Goal: Share content: Share content

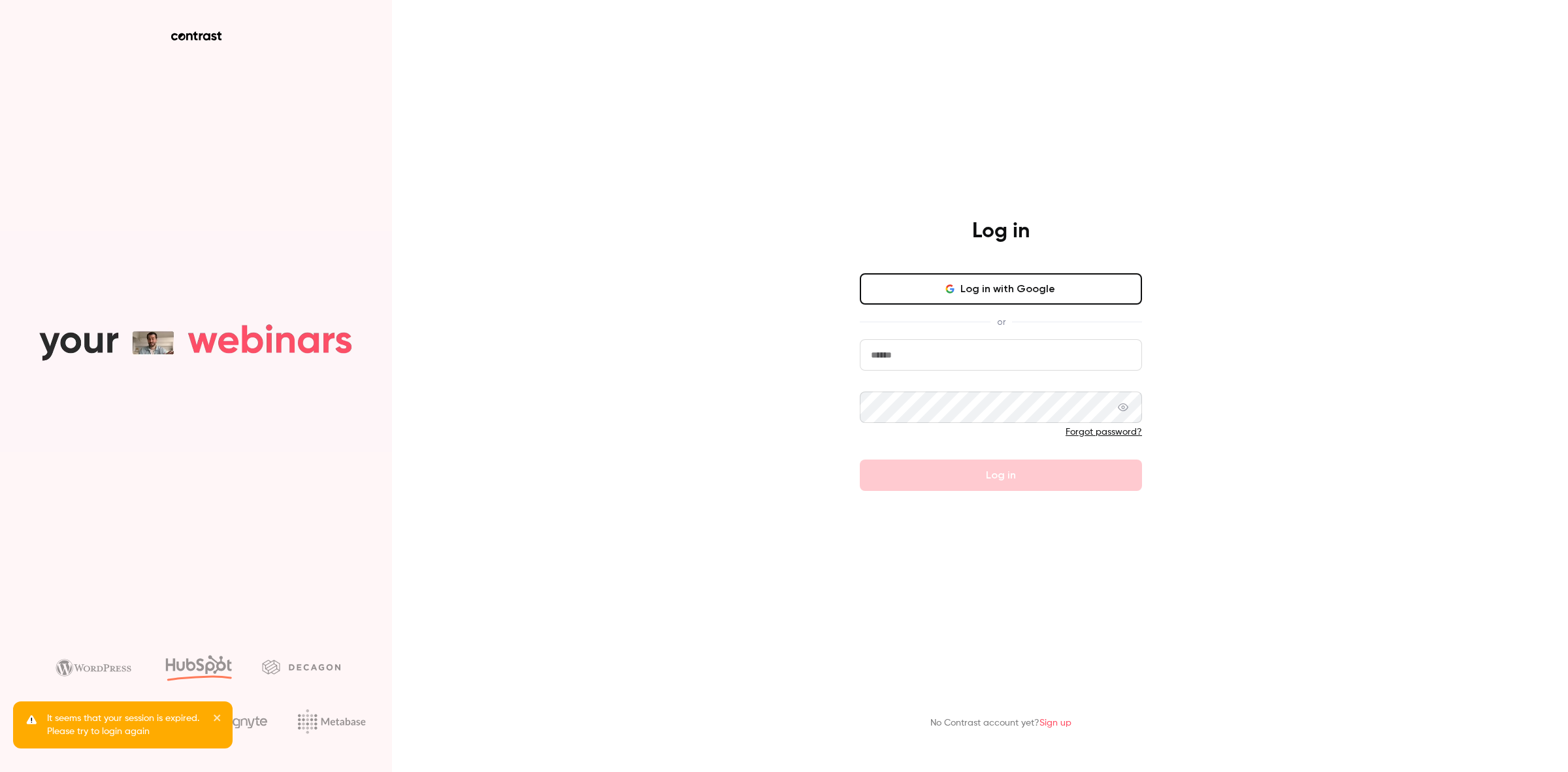
click at [931, 352] on input "email" at bounding box center [1000, 355] width 282 height 32
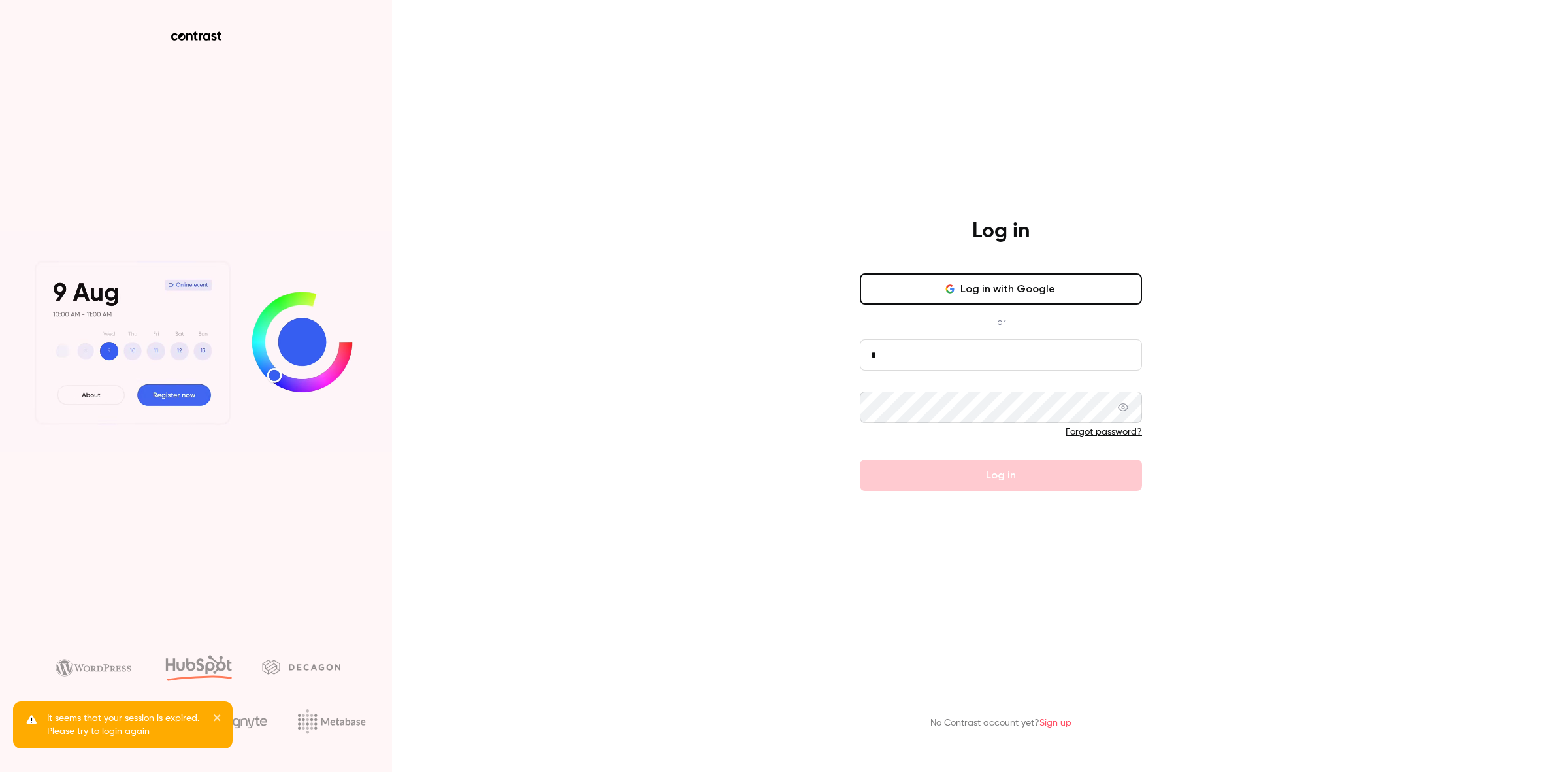
type input "**********"
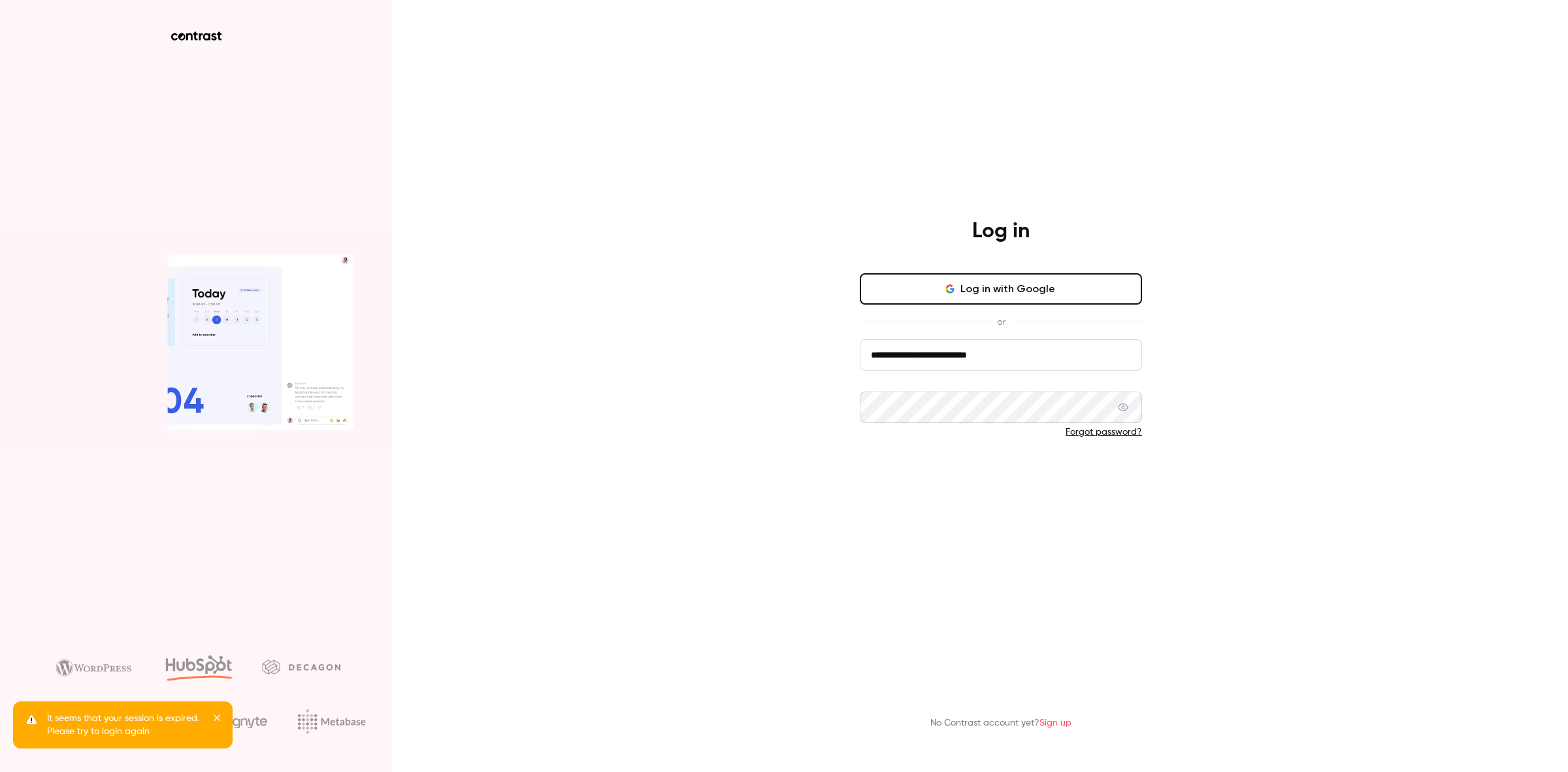
click at [914, 484] on button "Log in" at bounding box center [1000, 475] width 282 height 32
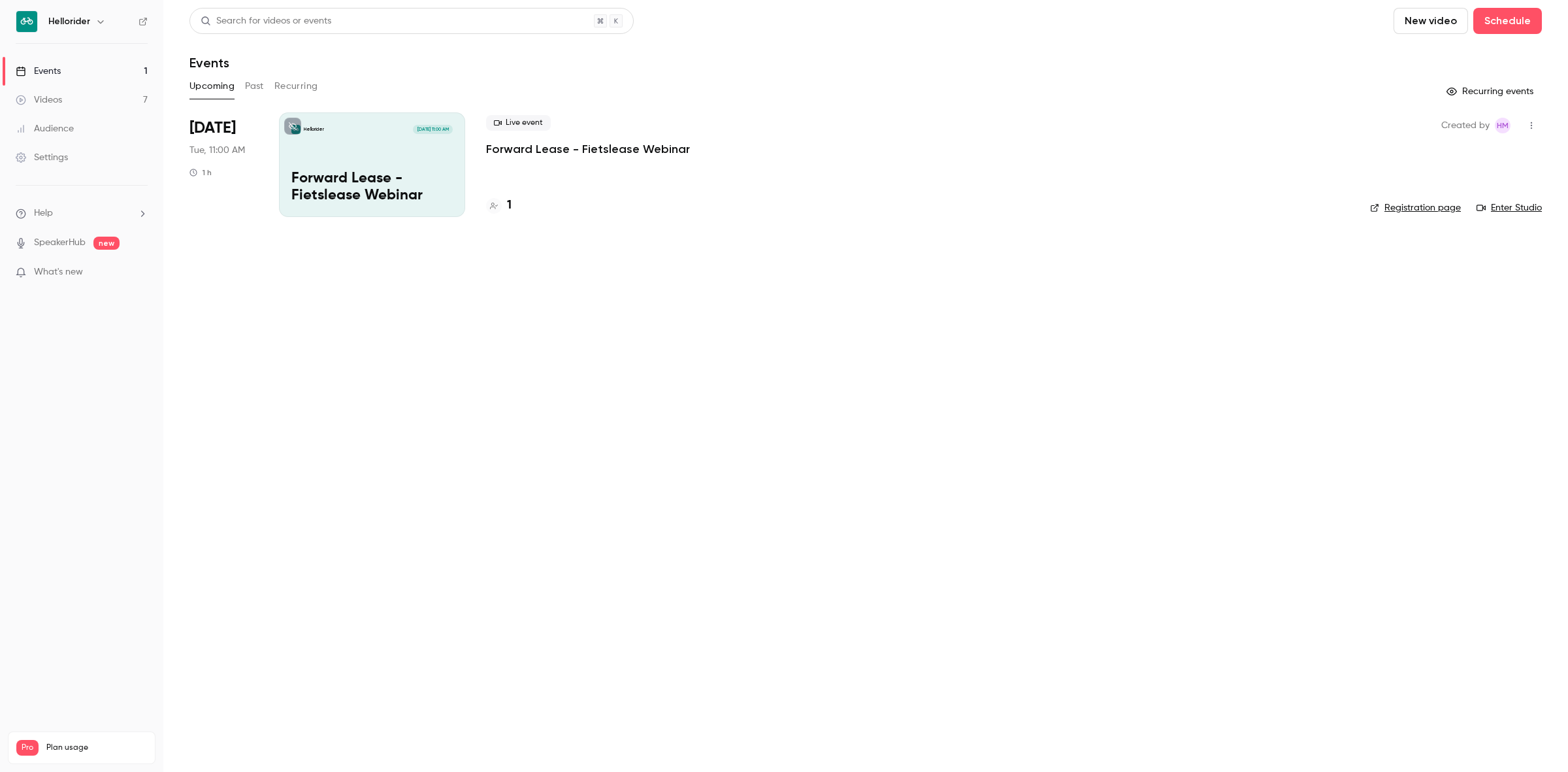
click at [79, 100] on link "Videos 7" at bounding box center [82, 100] width 164 height 28
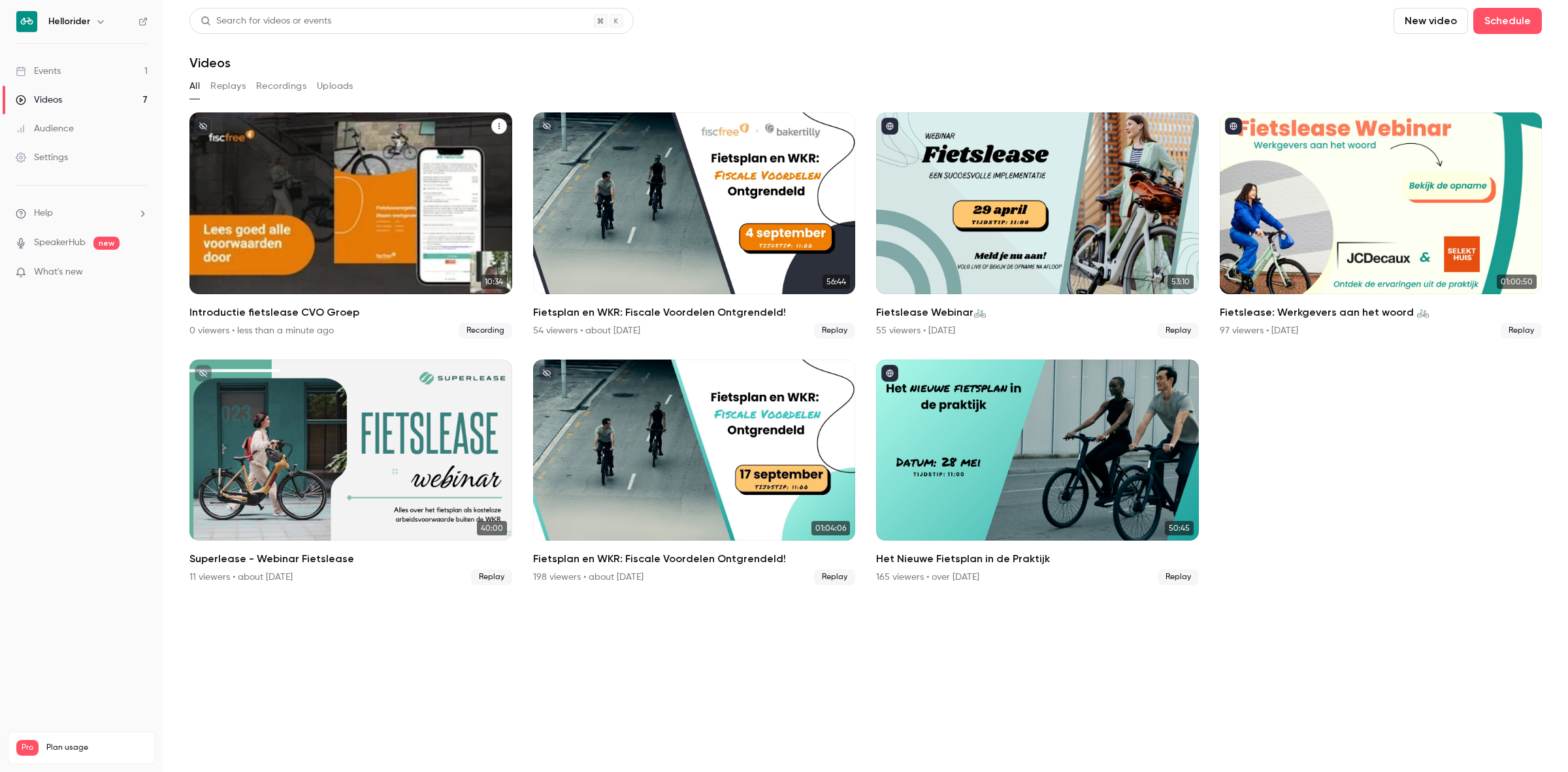
click at [384, 194] on div "Hellorider [DATE] Introductie fietslease CVO Groep" at bounding box center [351, 203] width 322 height 181
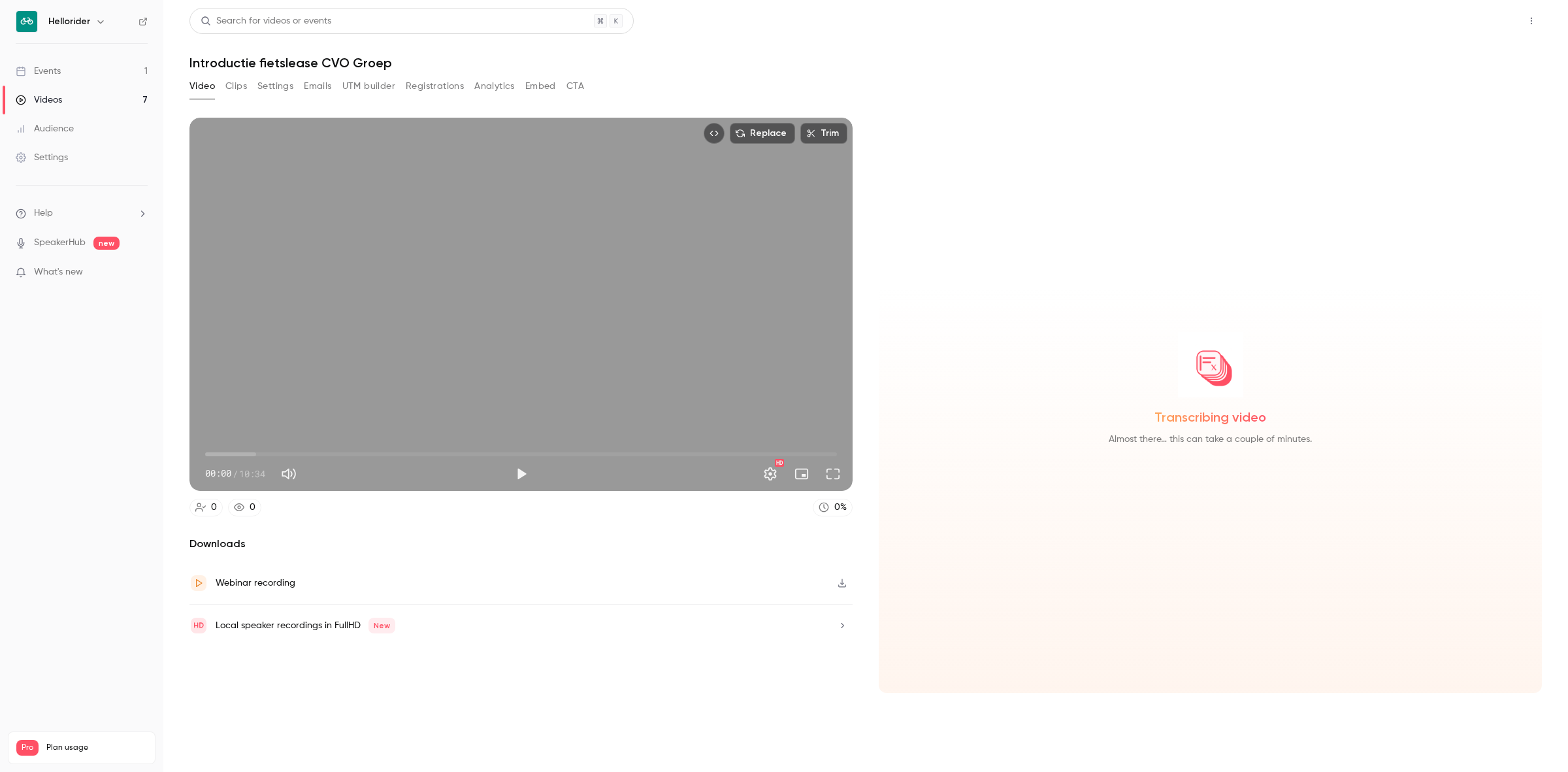
click at [1478, 20] on button "Share" at bounding box center [1485, 21] width 52 height 26
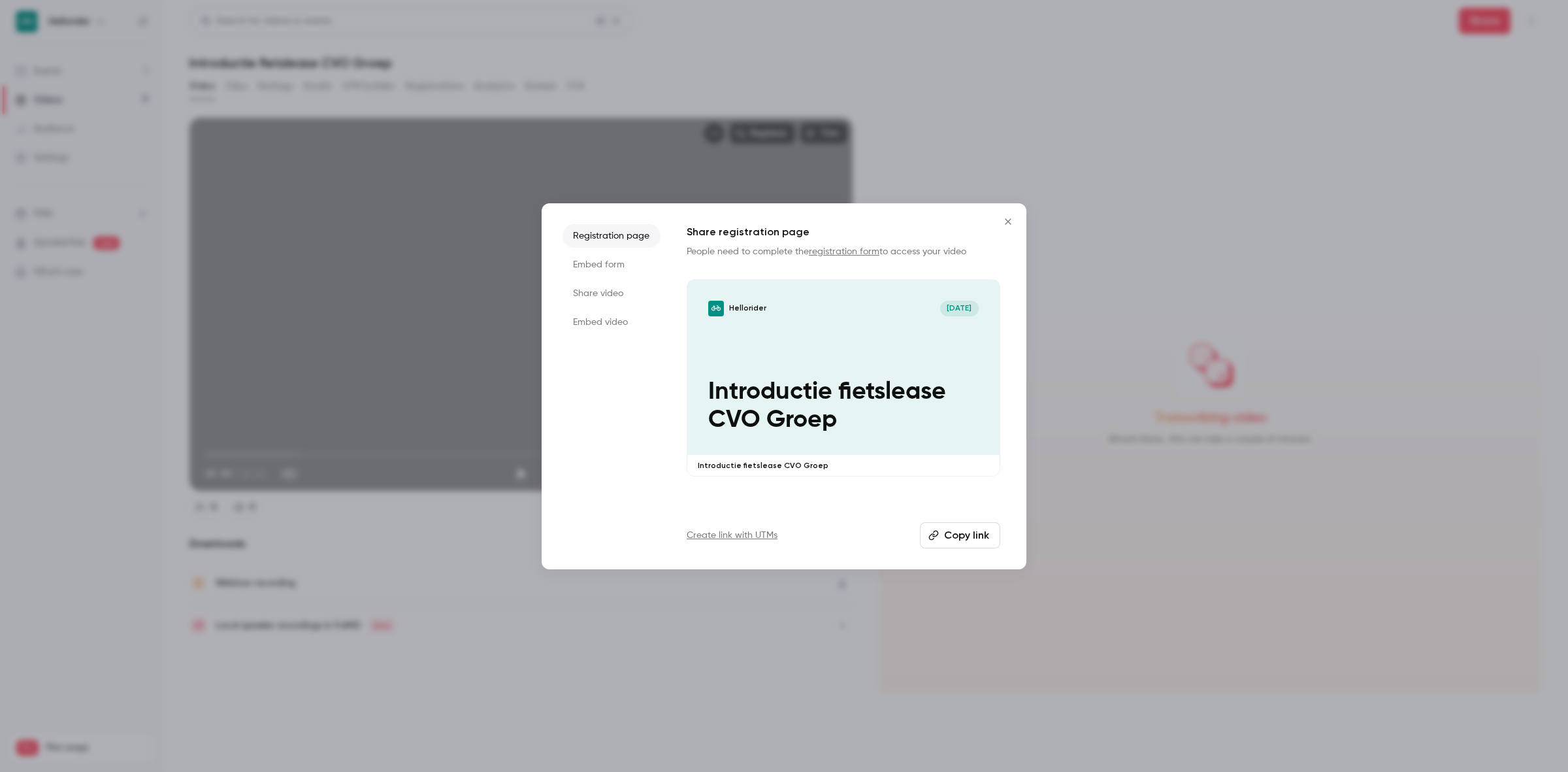
click at [954, 531] on button "Copy link" at bounding box center [960, 535] width 80 height 26
click at [1013, 220] on icon "Close" at bounding box center [1008, 221] width 15 height 11
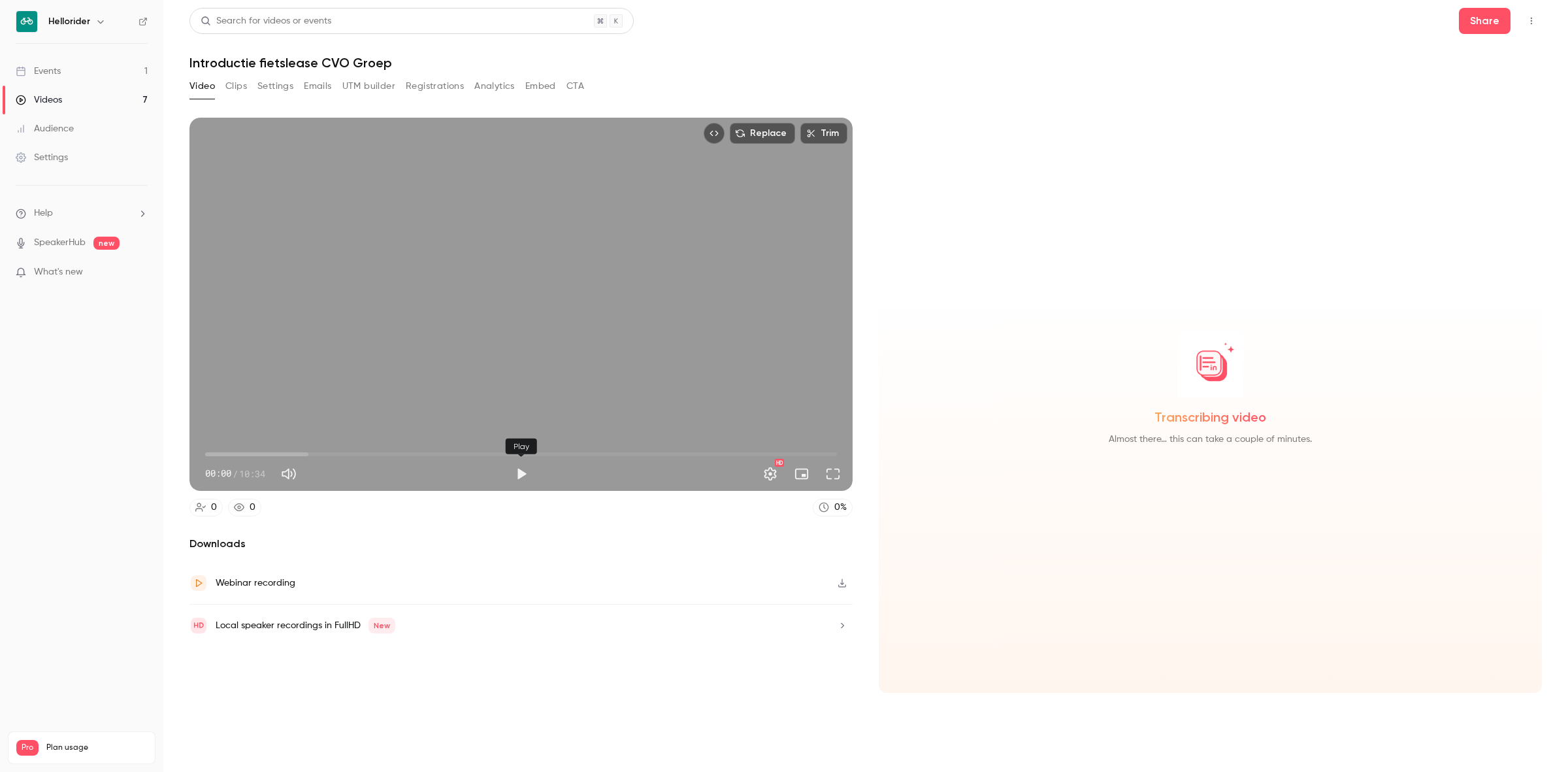
click at [517, 472] on button "Play" at bounding box center [521, 474] width 26 height 26
click at [608, 455] on span "06:44" at bounding box center [521, 454] width 632 height 21
click at [629, 453] on span "06:45" at bounding box center [521, 454] width 632 height 21
click at [632, 453] on span "07:06" at bounding box center [629, 454] width 4 height 4
click at [643, 451] on span "07:20" at bounding box center [521, 454] width 632 height 21
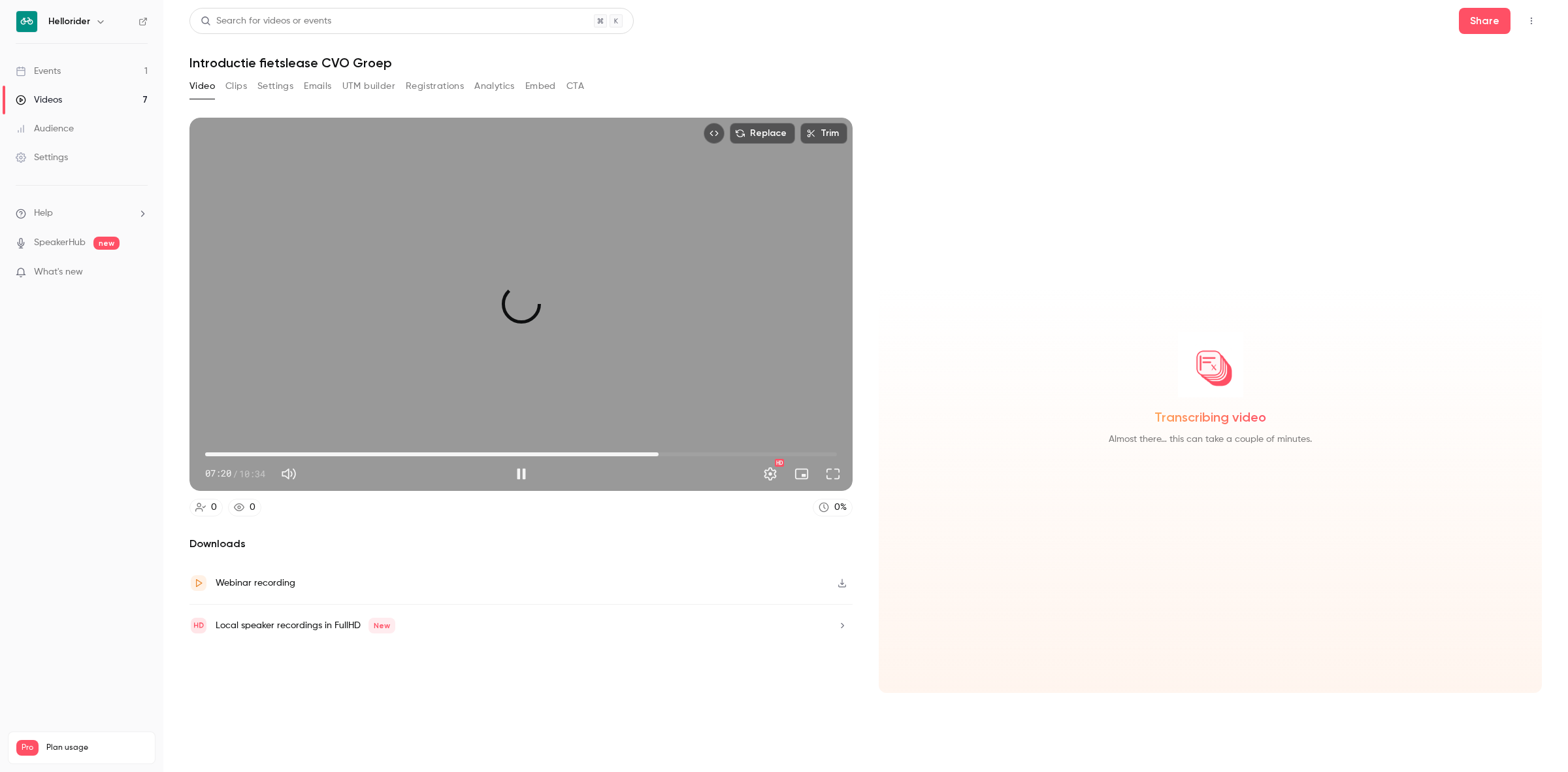
click at [658, 451] on span "07:35" at bounding box center [521, 454] width 632 height 21
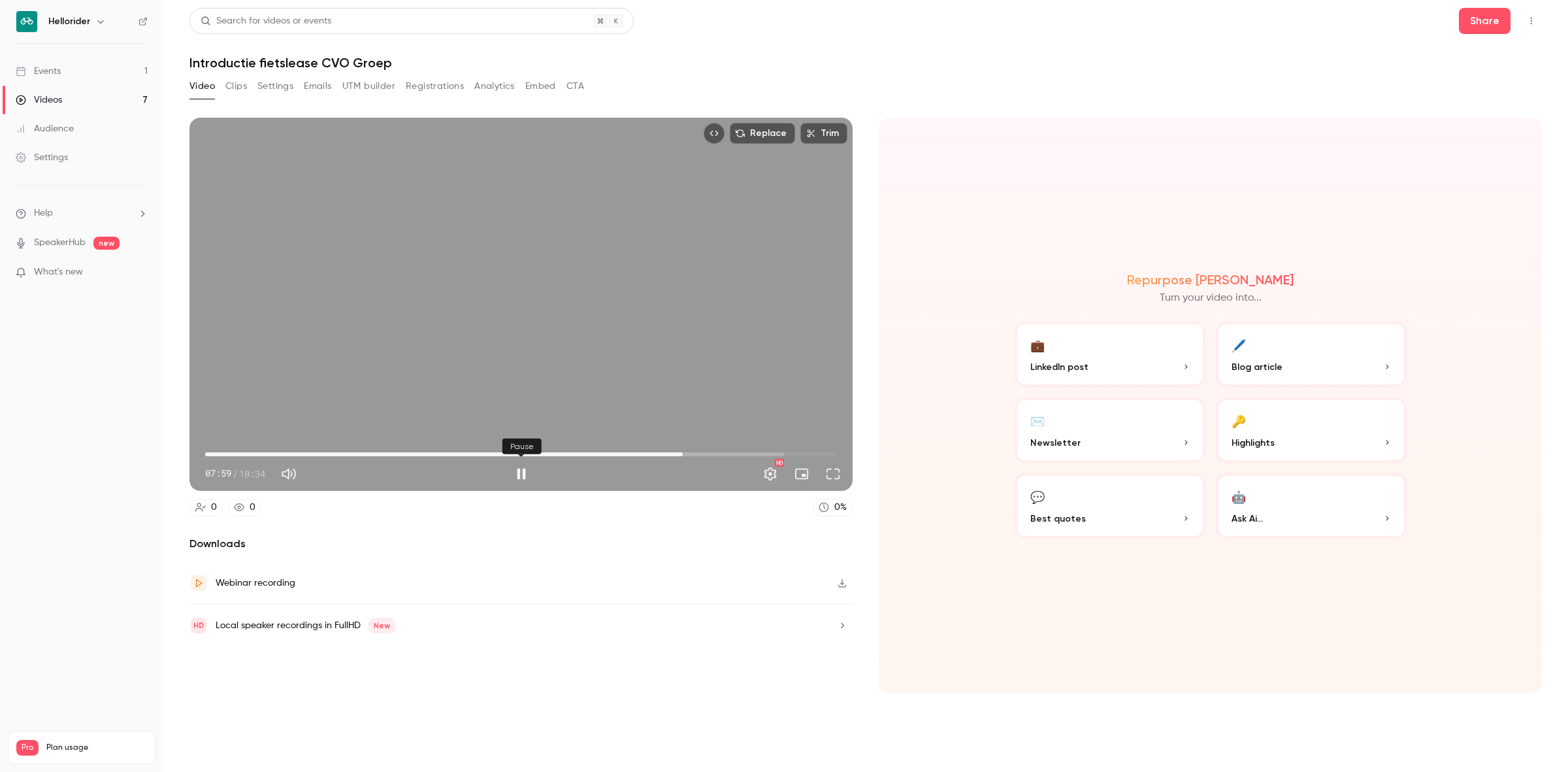
click at [518, 476] on button "Pause" at bounding box center [521, 474] width 26 height 26
type input "*****"
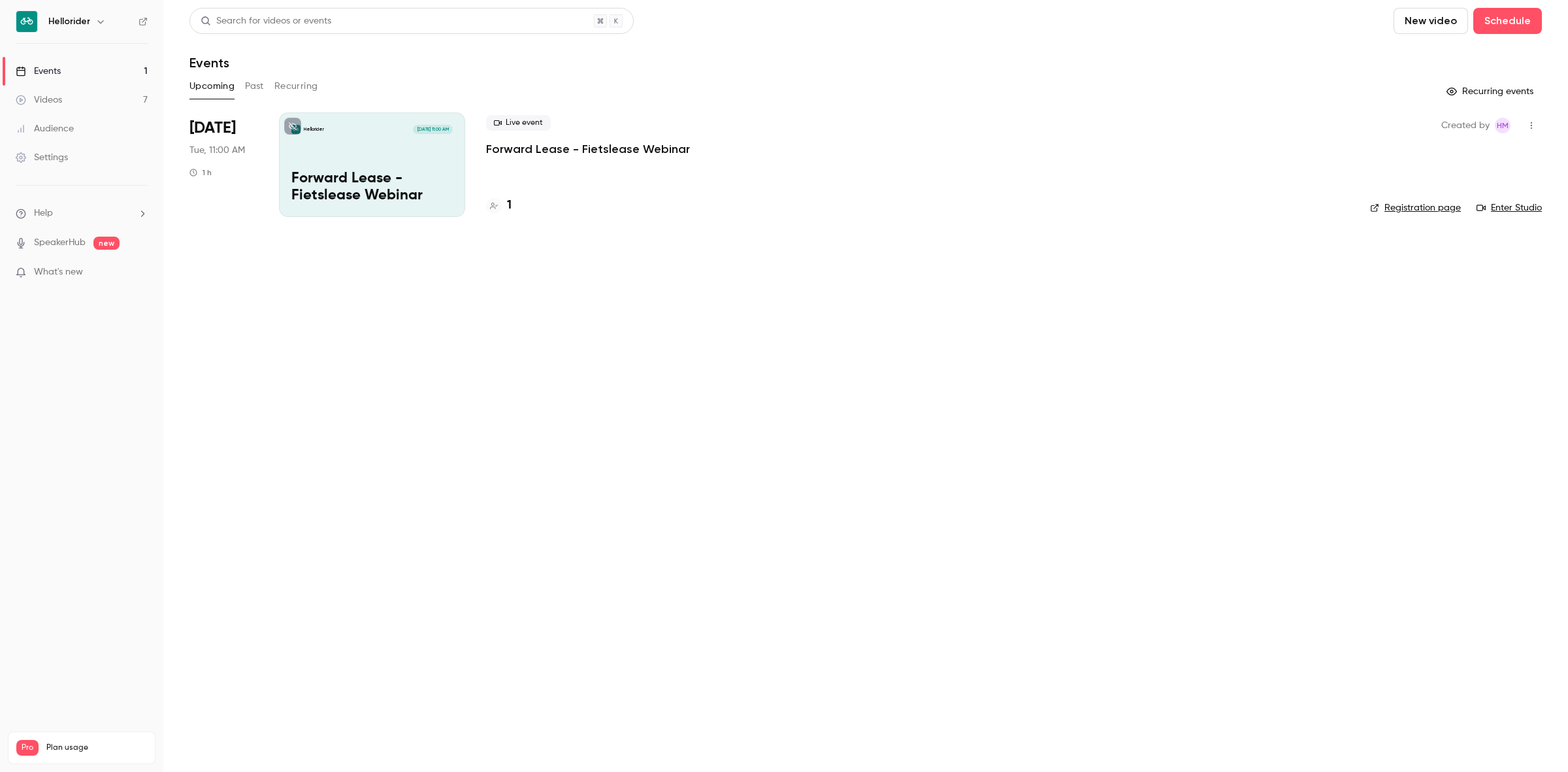
click at [34, 86] on link "Videos 7" at bounding box center [82, 100] width 164 height 28
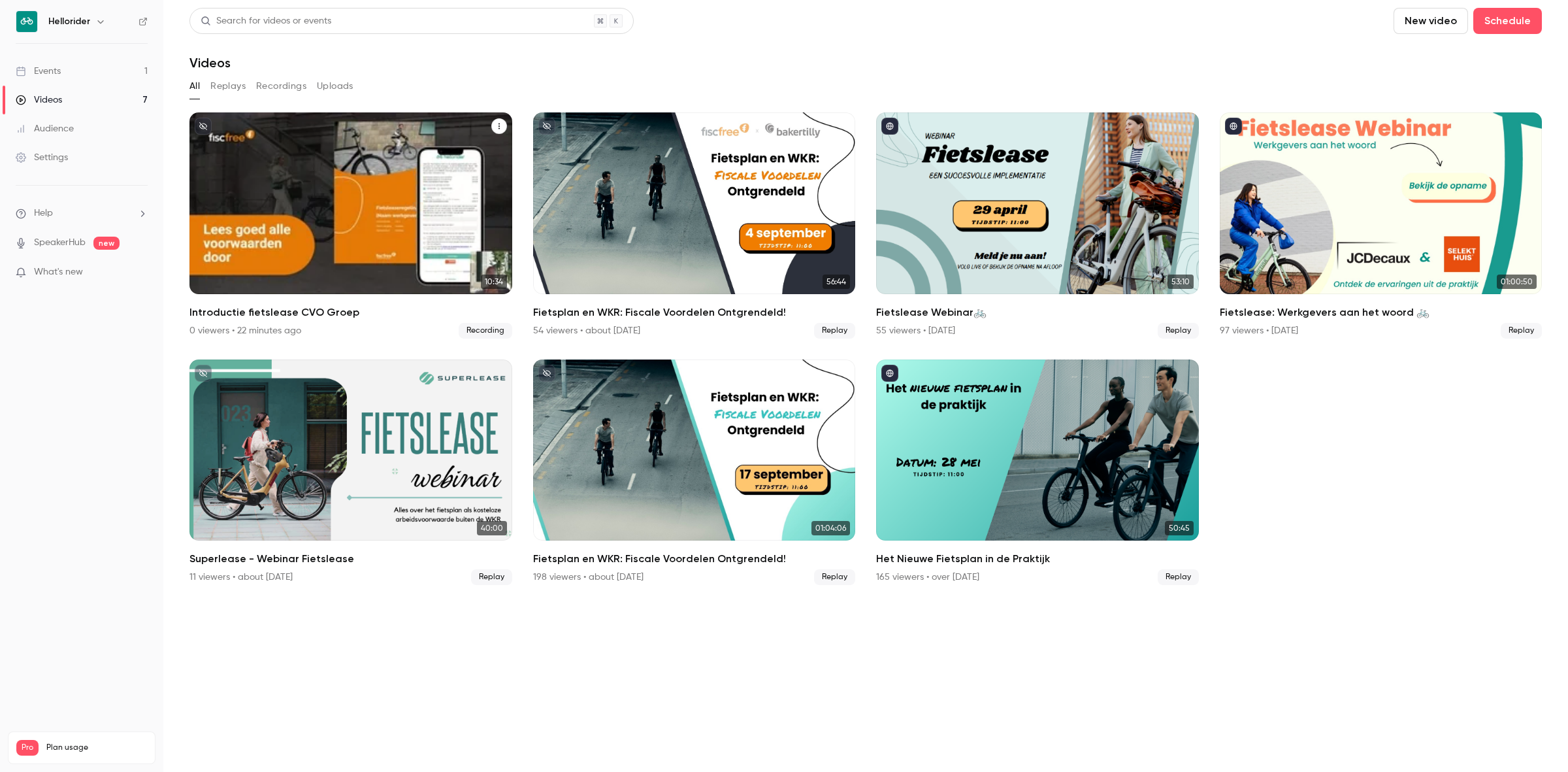
click at [492, 120] on button "Introductie fietslease CVO Groep" at bounding box center [499, 126] width 15 height 15
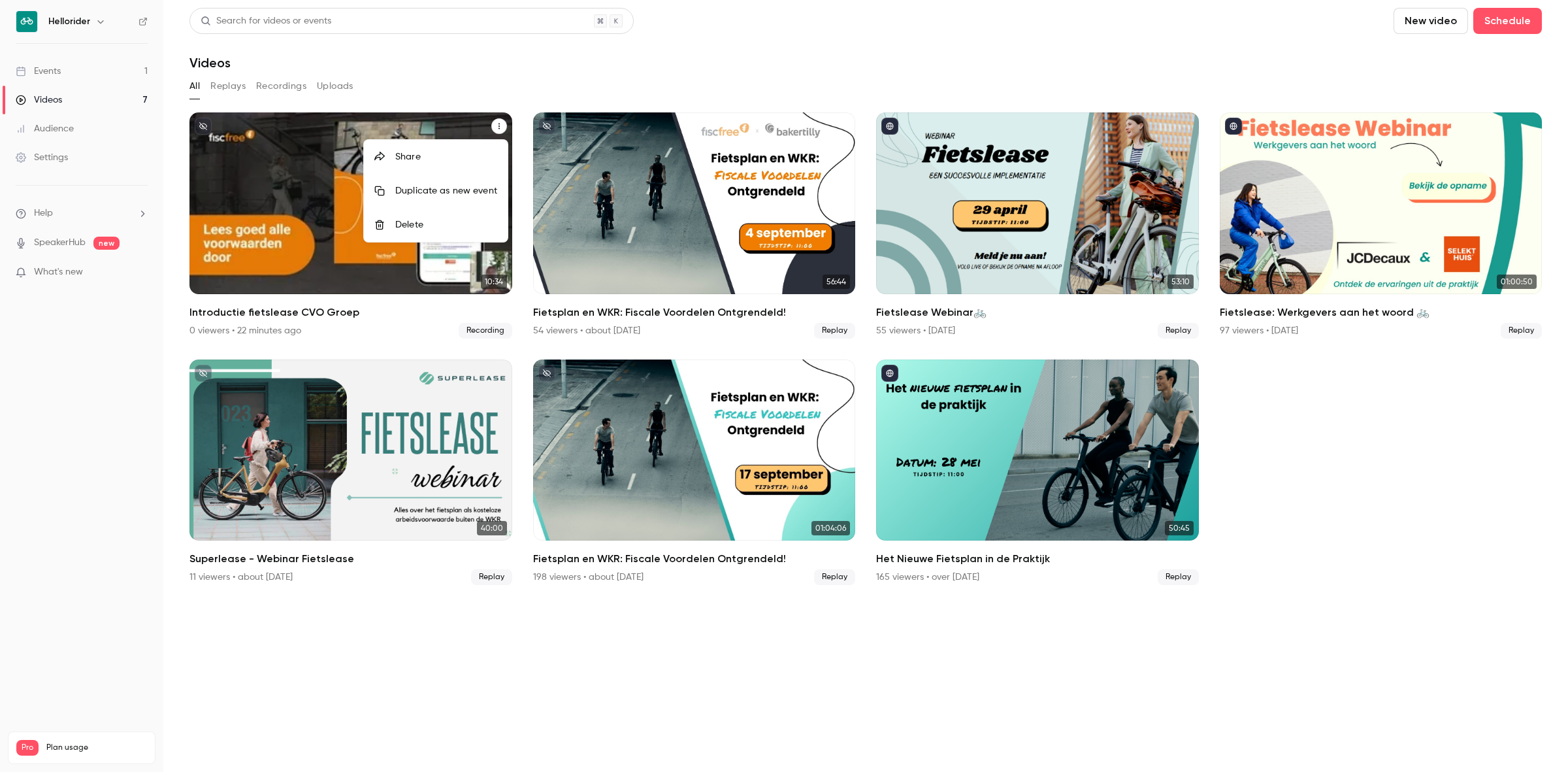
click at [434, 164] on li "Share" at bounding box center [435, 157] width 143 height 34
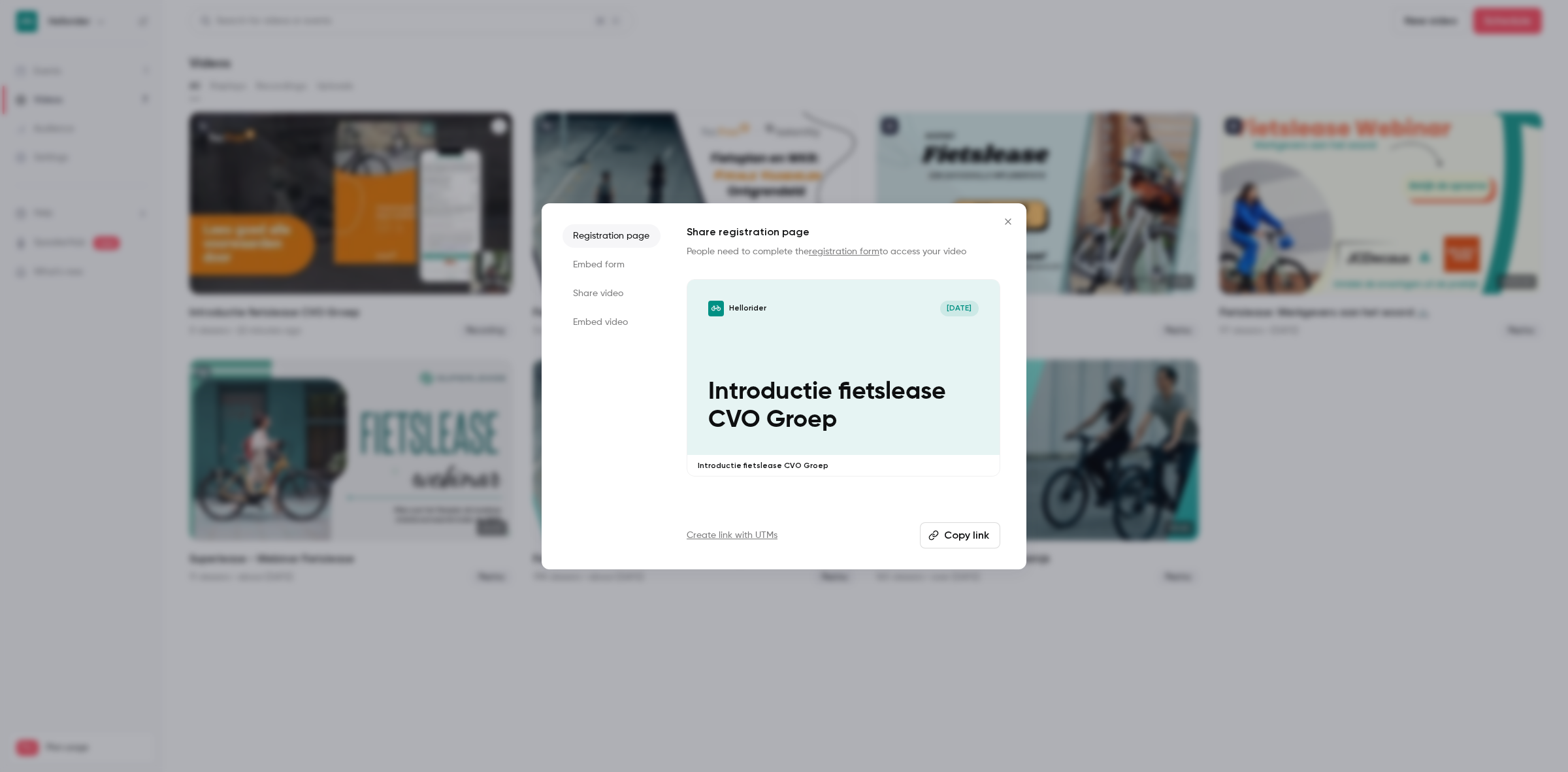
click at [983, 529] on button "Copy link" at bounding box center [960, 535] width 80 height 26
